Goal: Communication & Community: Ask a question

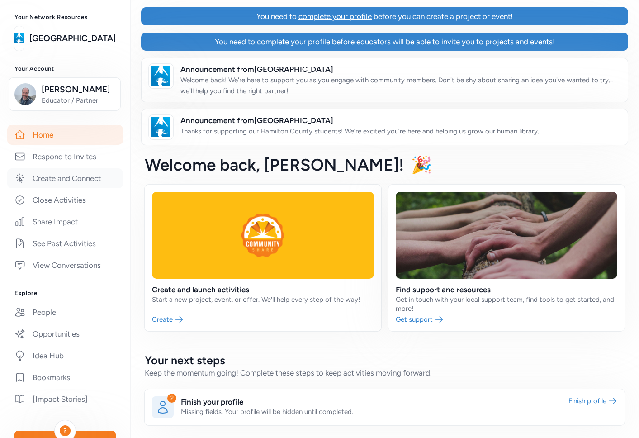
scroll to position [138, 0]
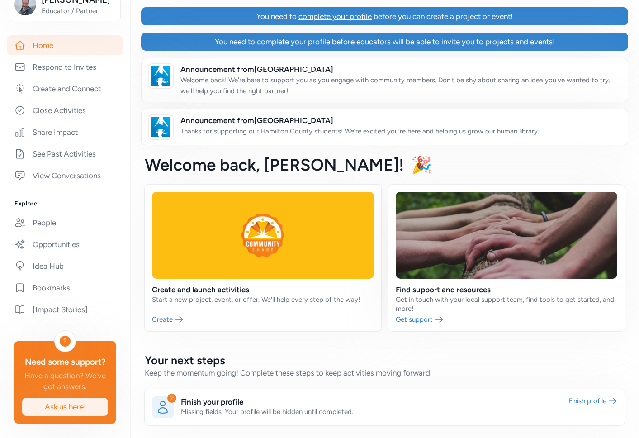
click at [63, 415] on button "Ask us here!" at bounding box center [65, 406] width 87 height 19
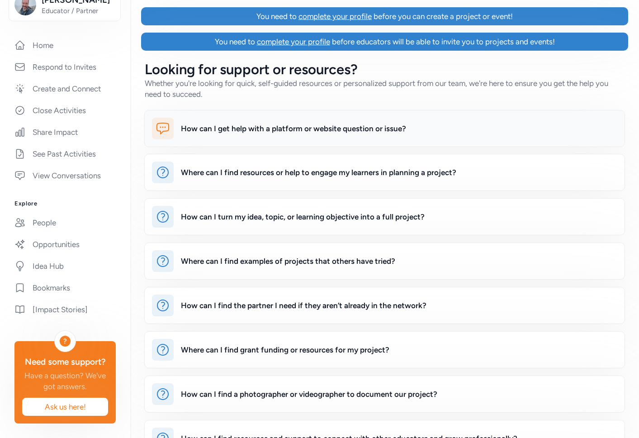
click at [264, 120] on div "How can I get help with a platform or website question or issue?" at bounding box center [399, 129] width 437 height 22
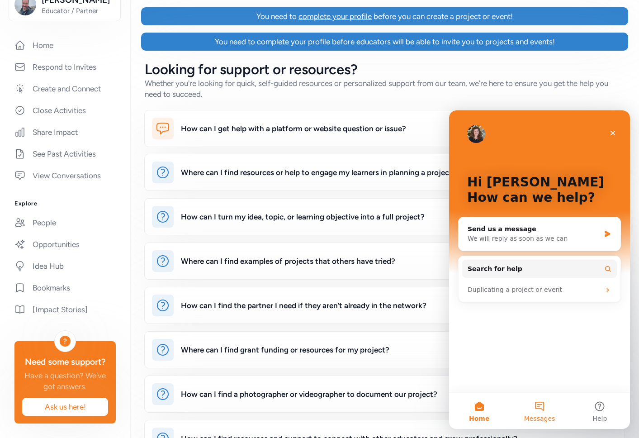
click at [544, 409] on button "Messages" at bounding box center [540, 411] width 60 height 36
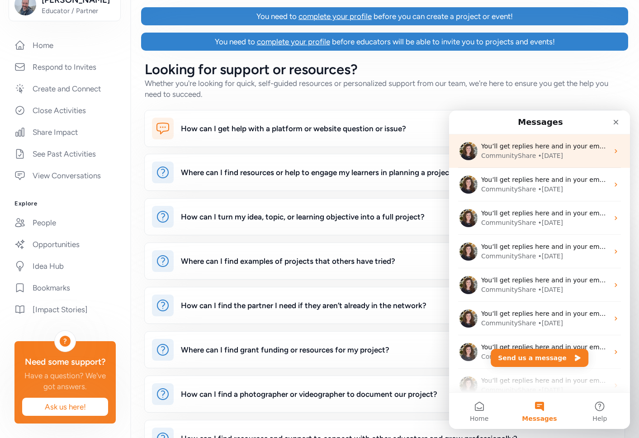
click at [538, 153] on div "• 51w ago" at bounding box center [550, 156] width 25 height 10
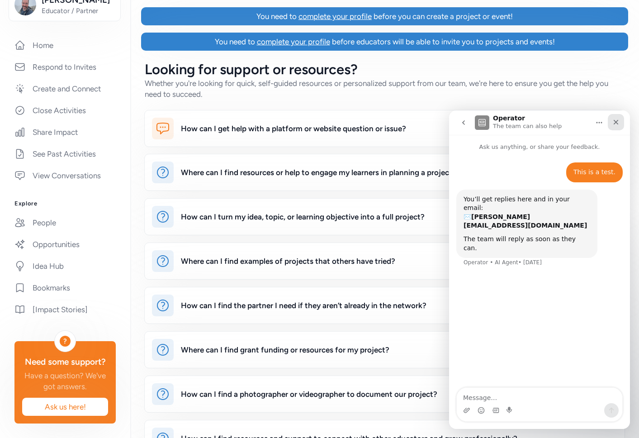
click at [616, 120] on icon "Close" at bounding box center [616, 122] width 7 height 7
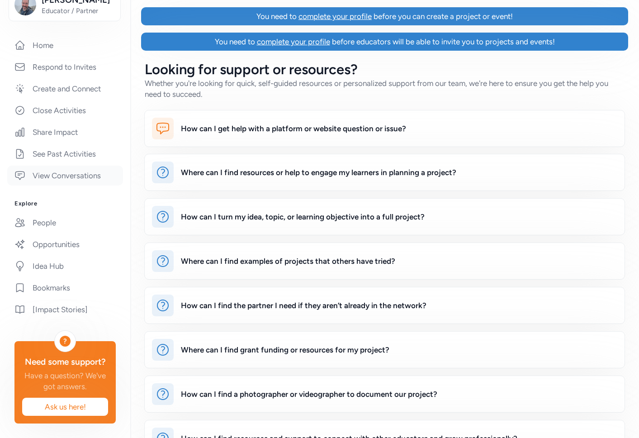
click at [61, 176] on link "View Conversations" at bounding box center [65, 176] width 116 height 20
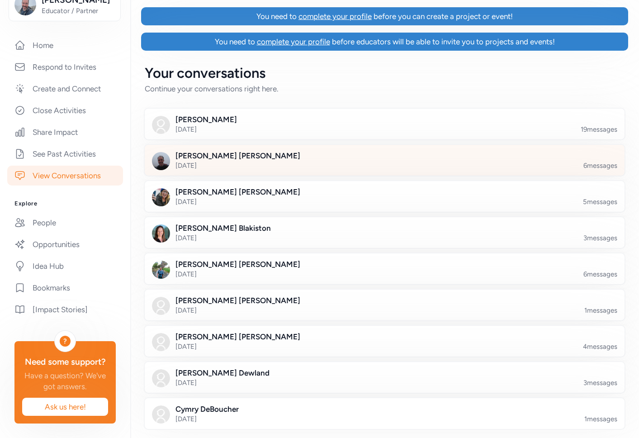
click at [304, 158] on div at bounding box center [392, 165] width 480 height 31
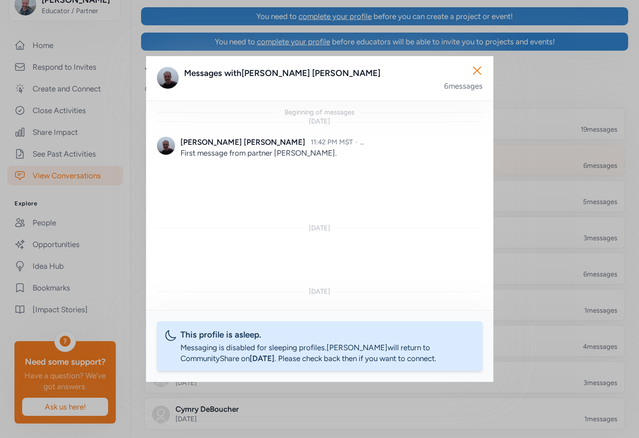
scroll to position [29, 0]
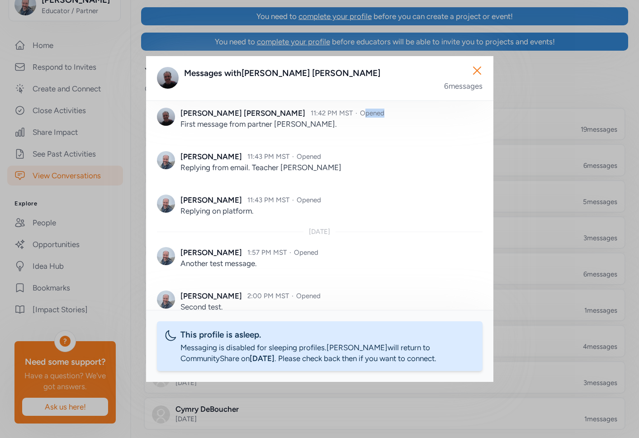
drag, startPoint x: 287, startPoint y: 112, endPoint x: 312, endPoint y: 112, distance: 25.3
click at [312, 112] on div "Jason Hansen 11:42 PM MST · Opened" at bounding box center [332, 113] width 302 height 11
click at [360, 112] on span "Opened" at bounding box center [372, 113] width 24 height 8
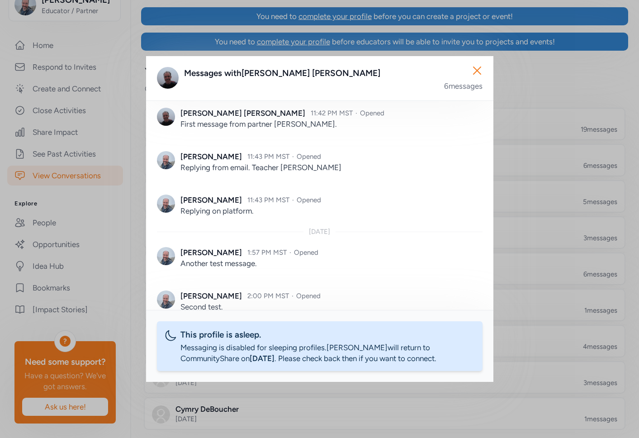
click at [360, 113] on span "Opened" at bounding box center [372, 113] width 24 height 8
drag, startPoint x: 307, startPoint y: 112, endPoint x: 284, endPoint y: 111, distance: 23.1
click at [284, 111] on div "Jason Hansen 11:42 PM MST · Opened" at bounding box center [332, 113] width 302 height 11
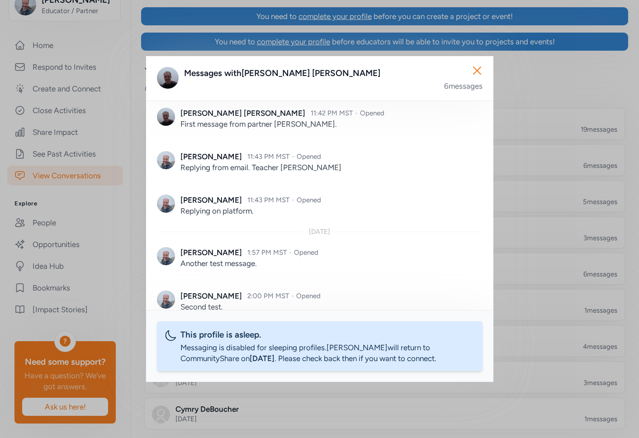
click at [564, 78] on div "Close Messages with Jason Hansen 6 messages Beginning of messages Jan 2, 2020 J…" at bounding box center [319, 219] width 639 height 438
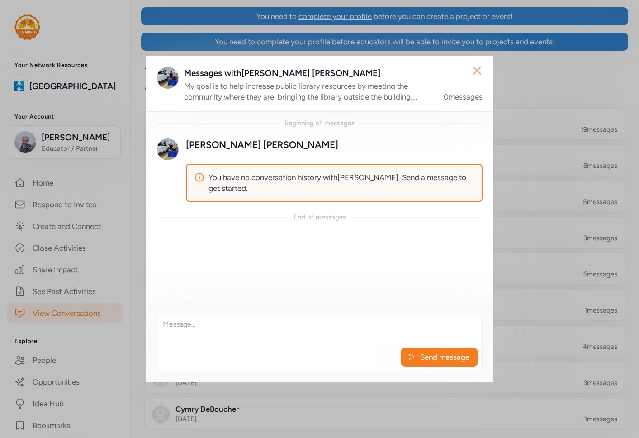
click at [477, 70] on icon "button" at bounding box center [477, 70] width 7 height 7
